Goal: Task Accomplishment & Management: Use online tool/utility

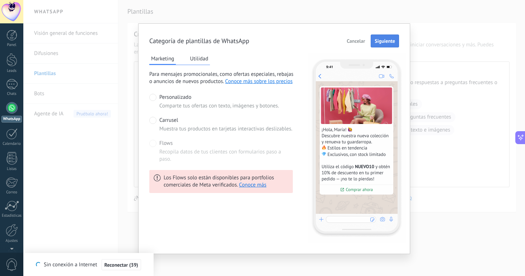
scroll to position [117, 0]
click at [358, 42] on span "Cancelar" at bounding box center [356, 40] width 18 height 5
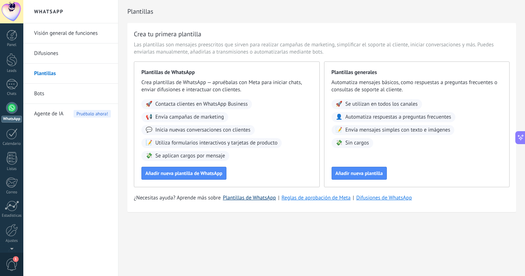
click at [243, 199] on link "Plantillas de WhatsApp" at bounding box center [249, 197] width 53 height 7
click at [77, 33] on link "Visión general de funciones" at bounding box center [72, 33] width 77 height 20
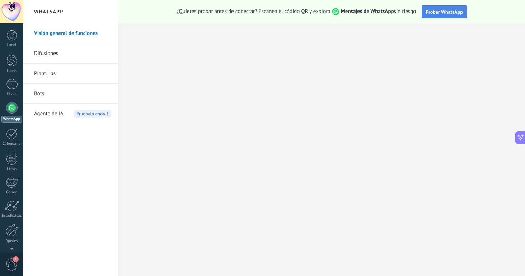
click at [437, 15] on button "Probar WhatsApp" at bounding box center [444, 11] width 45 height 13
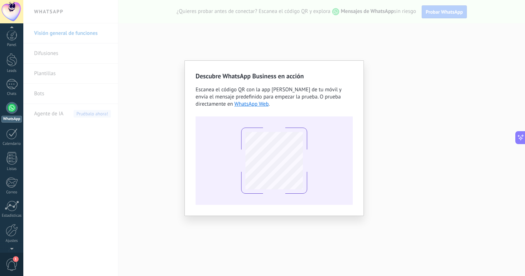
scroll to position [9, 0]
click at [12, 253] on div "1" at bounding box center [11, 264] width 23 height 24
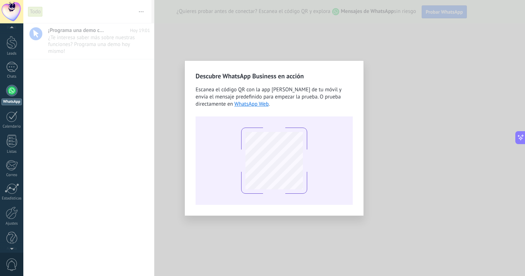
scroll to position [0, 0]
click at [184, 144] on div "Descubre WhatsApp Business en acción Escanea el código QR con la app [PERSON_NA…" at bounding box center [274, 138] width 502 height 276
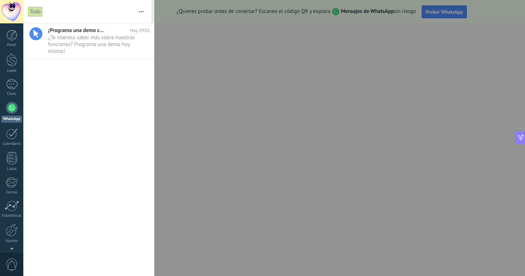
click at [167, 134] on div at bounding box center [262, 138] width 525 height 276
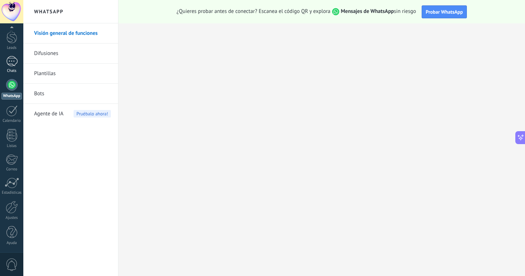
drag, startPoint x: 11, startPoint y: 62, endPoint x: 10, endPoint y: 68, distance: 6.0
click at [10, 68] on link "Chats" at bounding box center [11, 64] width 23 height 17
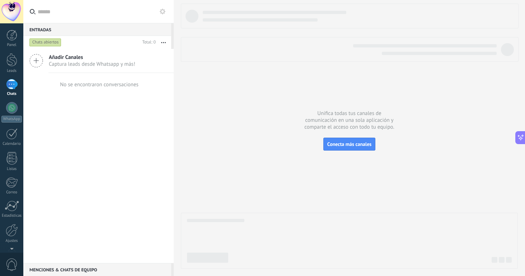
click at [78, 61] on span "Captura leads desde Whatsapp y más!" at bounding box center [92, 64] width 87 height 7
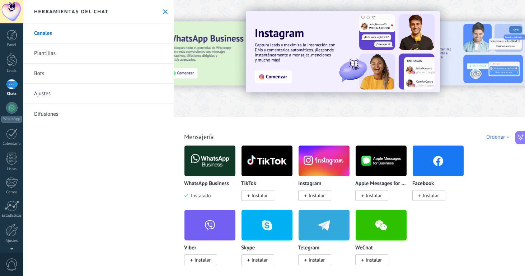
click at [222, 168] on img at bounding box center [210, 160] width 51 height 35
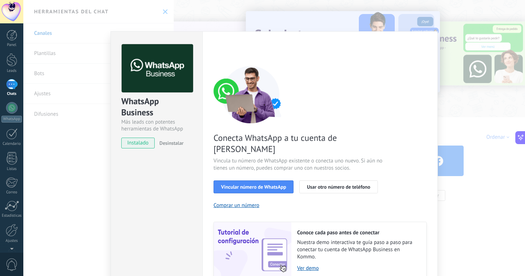
click at [400, 26] on div "WhatsApp Business Más leads con potentes herramientas de WhatsApp instalado Des…" at bounding box center [274, 138] width 502 height 276
